Goal: Navigation & Orientation: Find specific page/section

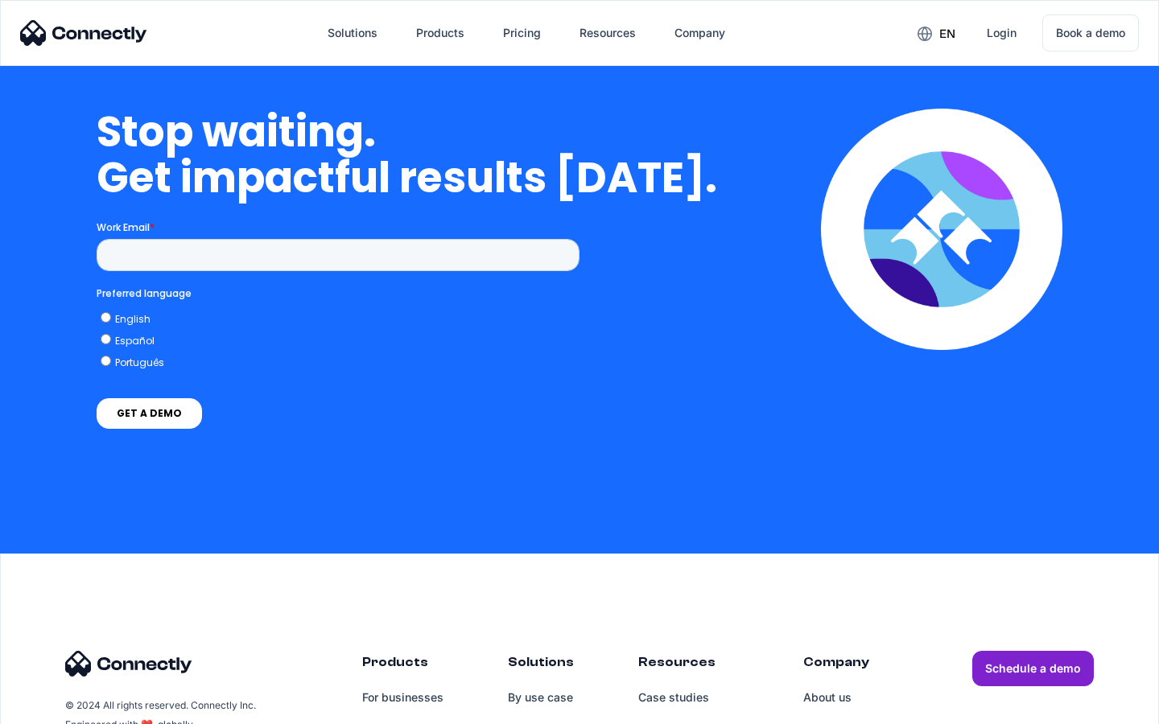
scroll to position [3532, 0]
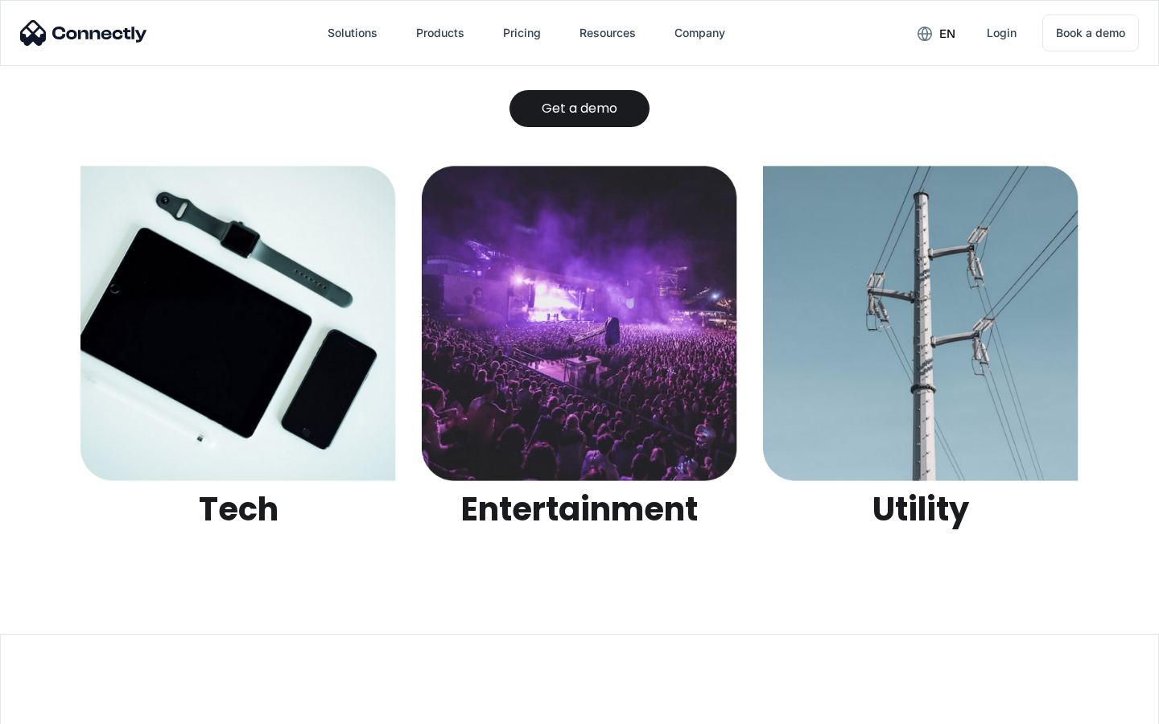
scroll to position [5076, 0]
